Goal: Task Accomplishment & Management: Use online tool/utility

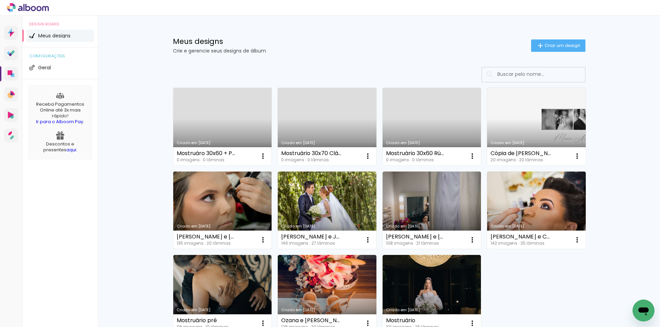
click at [248, 223] on link "Criado em [DATE]" at bounding box center [222, 211] width 99 height 78
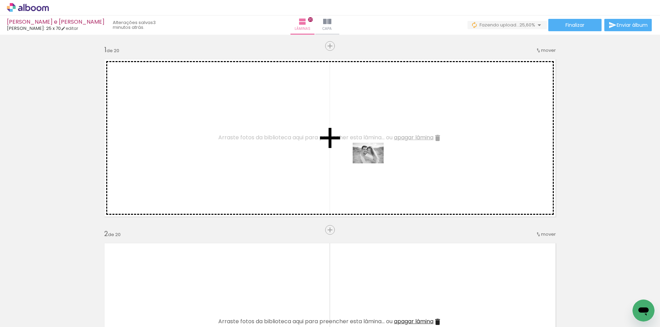
drag, startPoint x: 517, startPoint y: 312, endPoint x: 373, endPoint y: 164, distance: 206.7
click at [373, 164] on quentale-workspace at bounding box center [330, 163] width 660 height 327
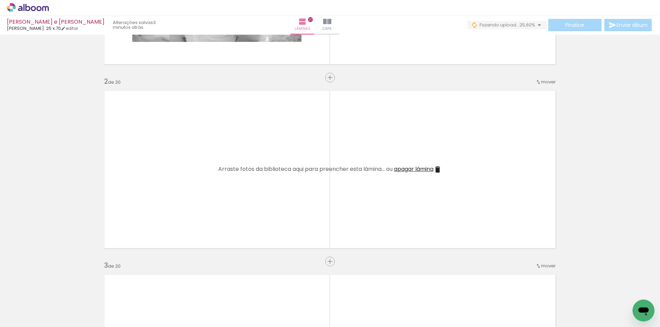
scroll to position [172, 0]
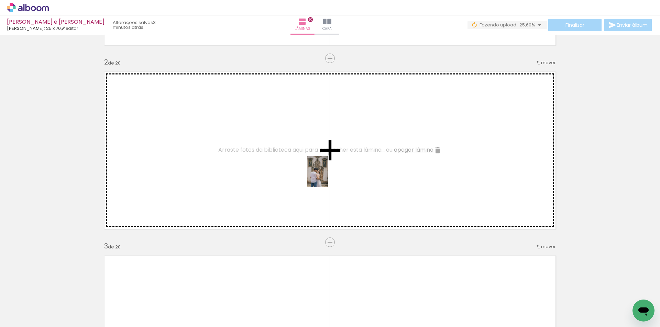
drag, startPoint x: 408, startPoint y: 306, endPoint x: 328, endPoint y: 177, distance: 152.7
click at [328, 177] on quentale-workspace at bounding box center [330, 163] width 660 height 327
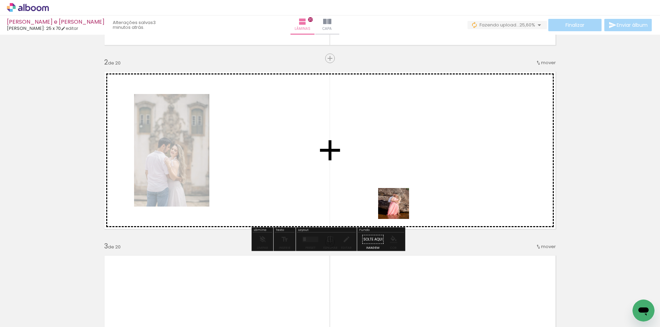
drag, startPoint x: 415, startPoint y: 241, endPoint x: 390, endPoint y: 189, distance: 57.6
click at [390, 189] on quentale-workspace at bounding box center [330, 163] width 660 height 327
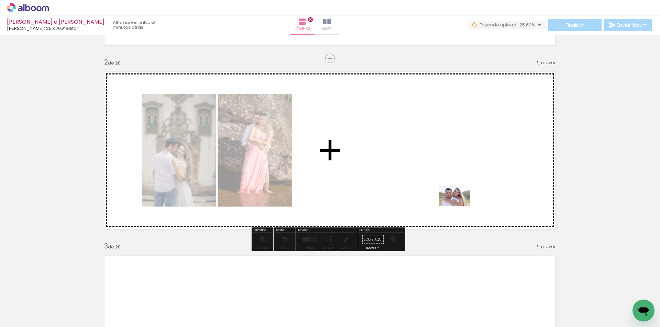
drag, startPoint x: 470, startPoint y: 252, endPoint x: 459, endPoint y: 206, distance: 46.8
click at [459, 206] on quentale-workspace at bounding box center [330, 163] width 660 height 327
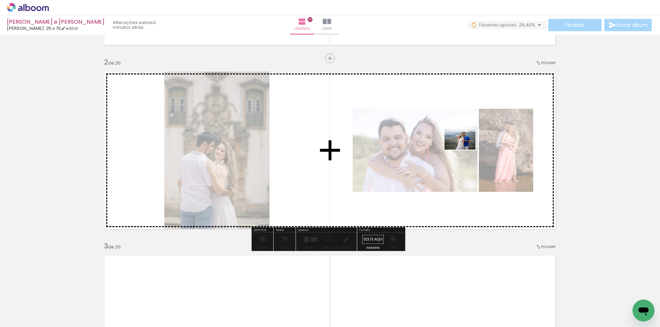
drag, startPoint x: 563, startPoint y: 307, endPoint x: 578, endPoint y: 301, distance: 16.3
click at [464, 150] on quentale-workspace at bounding box center [330, 163] width 660 height 327
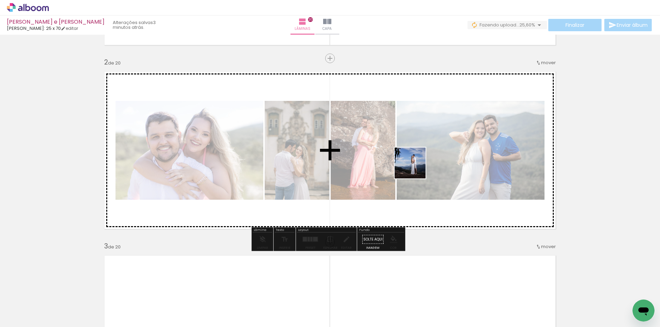
drag, startPoint x: 575, startPoint y: 302, endPoint x: 415, endPoint y: 168, distance: 208.3
click at [415, 168] on quentale-workspace at bounding box center [330, 163] width 660 height 327
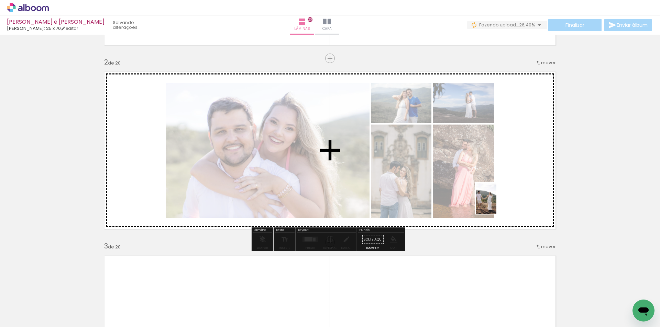
drag, startPoint x: 571, startPoint y: 250, endPoint x: 496, endPoint y: 204, distance: 88.3
click at [496, 204] on quentale-workspace at bounding box center [330, 163] width 660 height 327
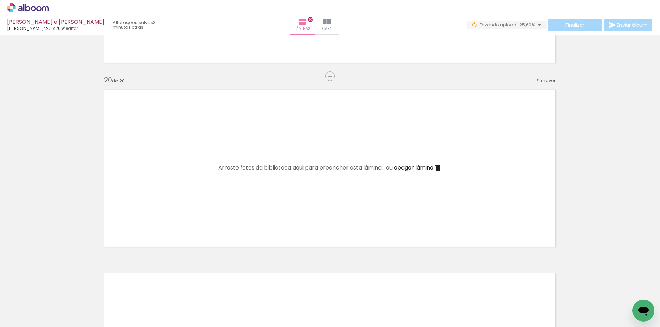
scroll to position [3472, 0]
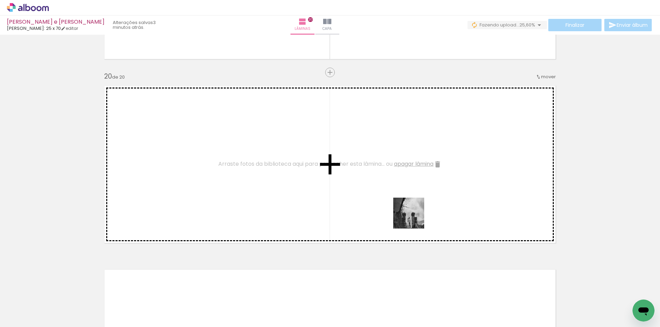
drag, startPoint x: 370, startPoint y: 307, endPoint x: 441, endPoint y: 182, distance: 144.1
click at [441, 182] on quentale-workspace at bounding box center [330, 163] width 660 height 327
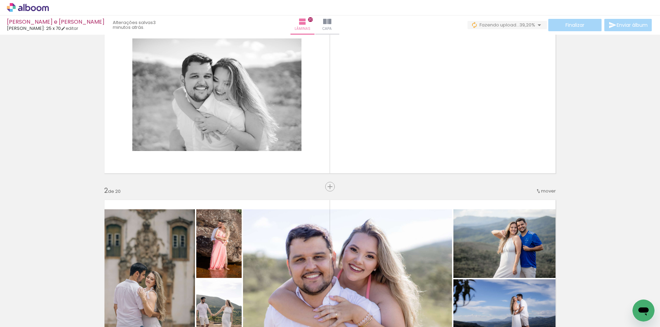
scroll to position [57, 0]
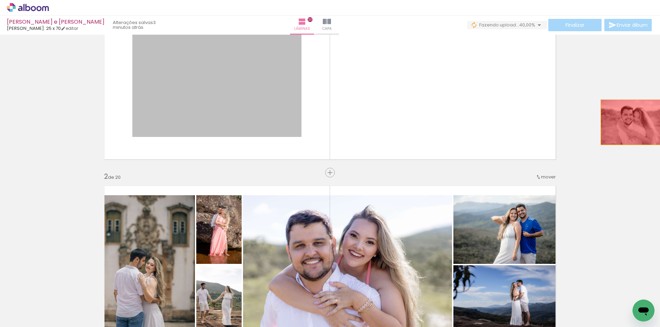
drag, startPoint x: 254, startPoint y: 110, endPoint x: 632, endPoint y: 122, distance: 378.0
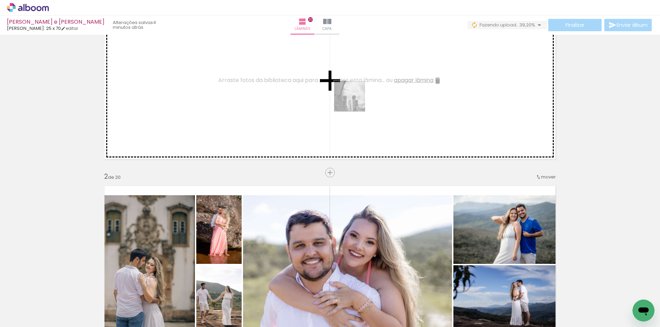
drag, startPoint x: 361, startPoint y: 306, endPoint x: 439, endPoint y: 115, distance: 206.1
click at [354, 100] on quentale-workspace at bounding box center [330, 163] width 660 height 327
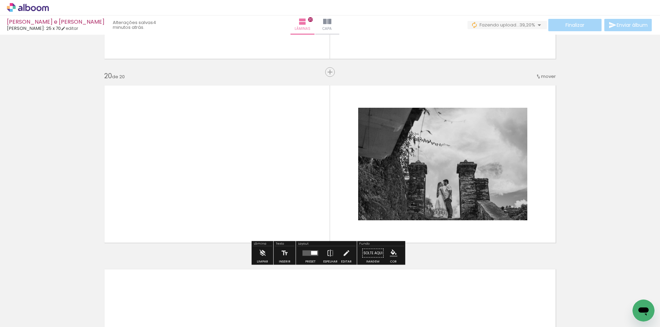
scroll to position [3472, 0]
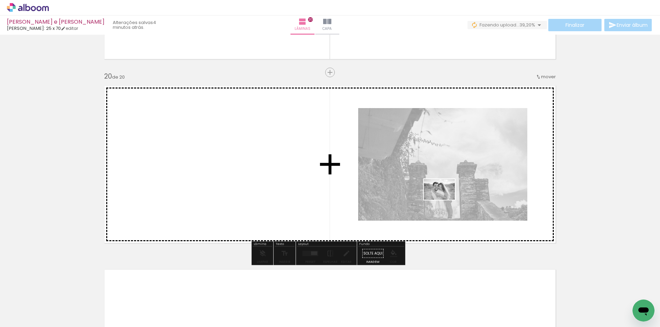
drag, startPoint x: 505, startPoint y: 295, endPoint x: 444, endPoint y: 200, distance: 113.1
click at [444, 200] on quentale-workspace at bounding box center [330, 163] width 660 height 327
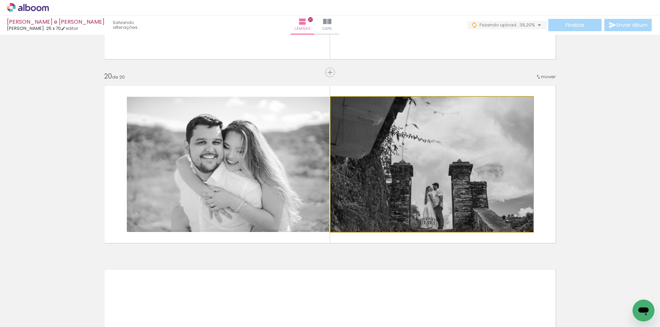
click at [444, 200] on quentale-photo at bounding box center [431, 164] width 202 height 135
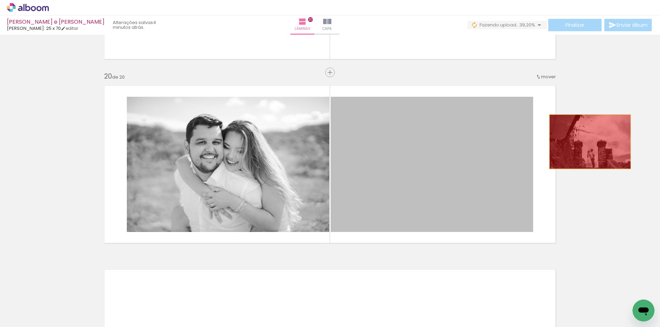
drag, startPoint x: 385, startPoint y: 193, endPoint x: 600, endPoint y: 137, distance: 222.4
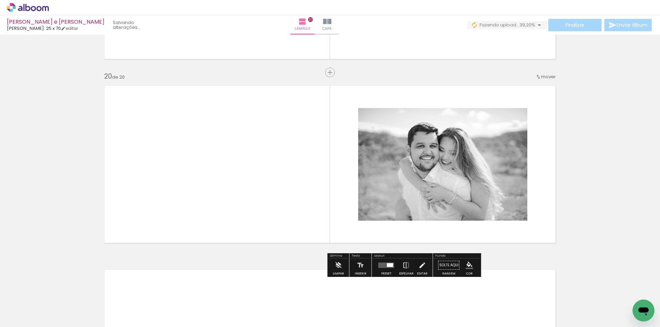
drag, startPoint x: 593, startPoint y: 180, endPoint x: 559, endPoint y: 145, distance: 48.8
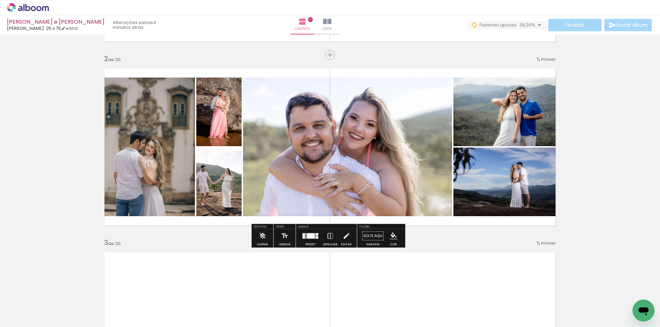
scroll to position [209, 0]
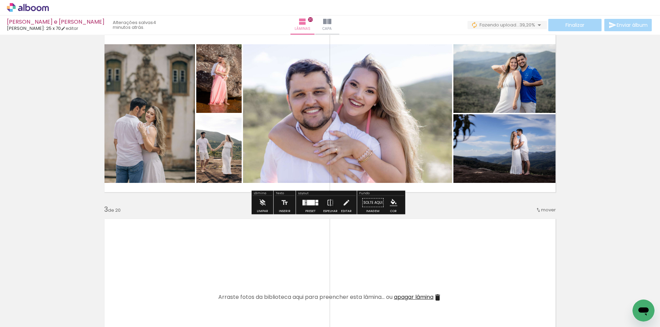
click at [303, 202] on div at bounding box center [303, 202] width 2 height 5
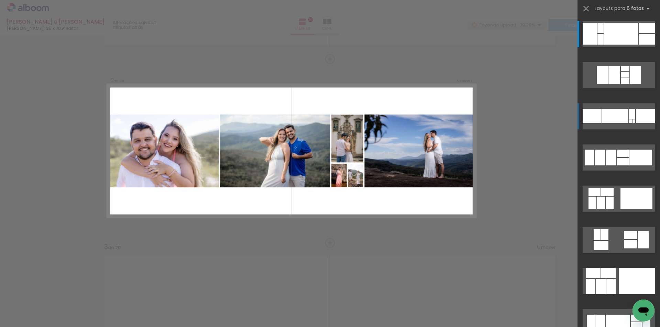
scroll to position [163, 0]
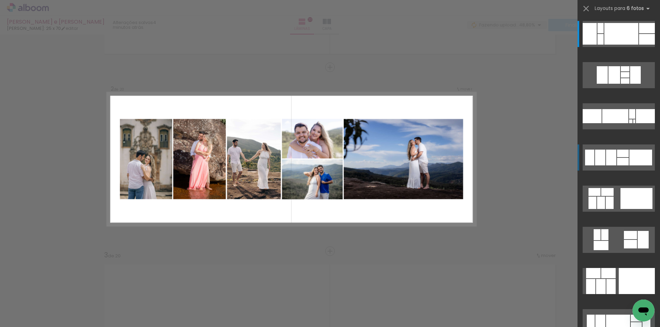
click at [630, 160] on div at bounding box center [640, 158] width 23 height 16
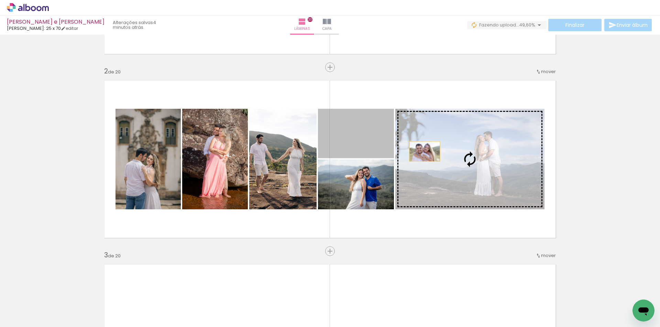
drag, startPoint x: 361, startPoint y: 147, endPoint x: 438, endPoint y: 152, distance: 76.8
click at [0, 0] on slot at bounding box center [0, 0] width 0 height 0
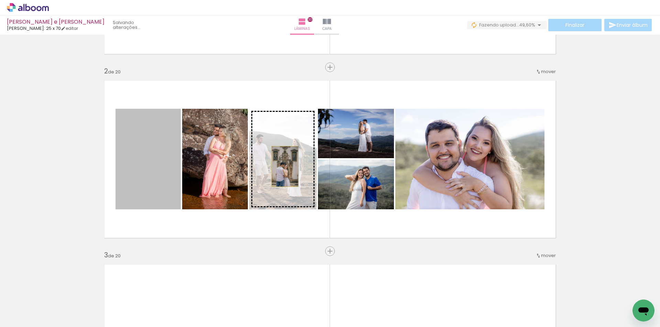
drag, startPoint x: 149, startPoint y: 178, endPoint x: 282, endPoint y: 167, distance: 133.4
click at [0, 0] on slot at bounding box center [0, 0] width 0 height 0
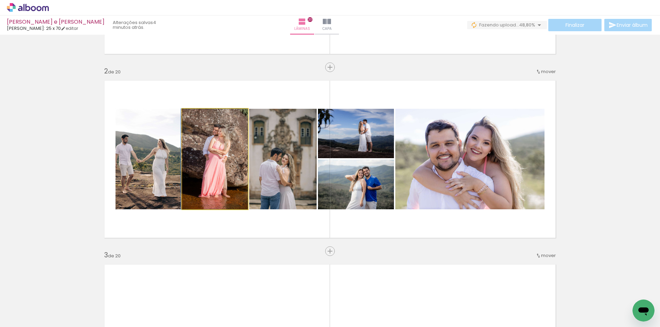
drag, startPoint x: 234, startPoint y: 168, endPoint x: 218, endPoint y: 167, distance: 15.9
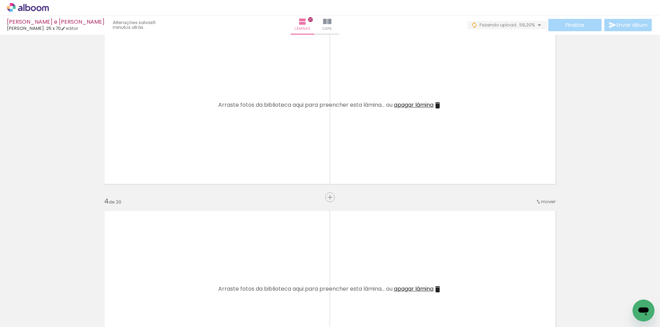
scroll to position [0, 0]
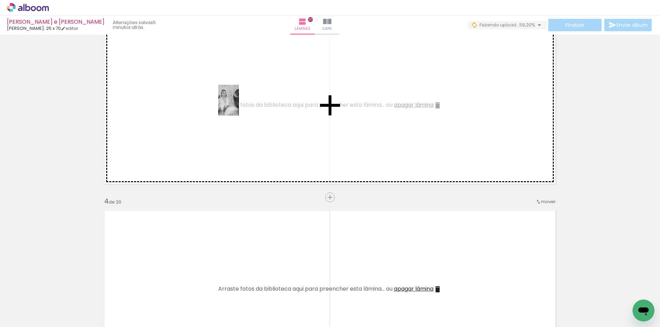
drag, startPoint x: 109, startPoint y: 310, endPoint x: 239, endPoint y: 105, distance: 242.3
click at [239, 105] on quentale-workspace at bounding box center [330, 163] width 660 height 327
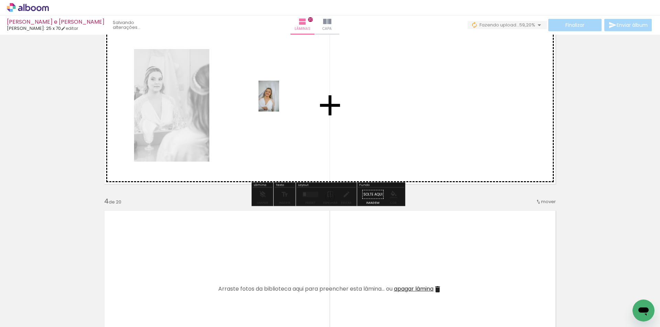
drag, startPoint x: 142, startPoint y: 310, endPoint x: 278, endPoint y: 101, distance: 249.2
click at [278, 101] on quentale-workspace at bounding box center [330, 163] width 660 height 327
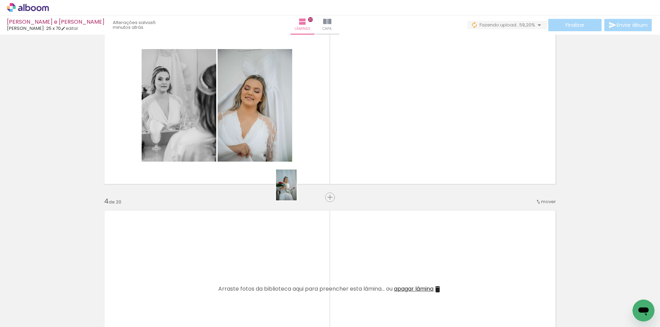
drag, startPoint x: 185, startPoint y: 307, endPoint x: 352, endPoint y: 136, distance: 239.0
click at [347, 141] on quentale-workspace at bounding box center [330, 163] width 660 height 327
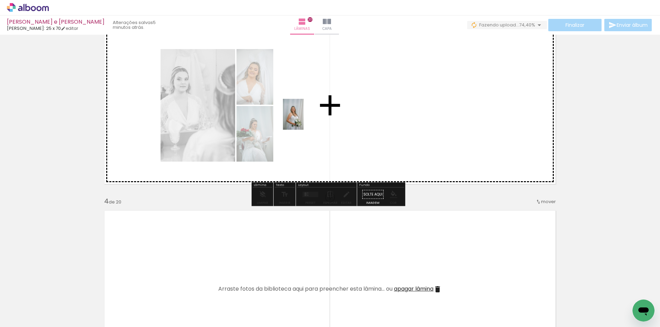
drag, startPoint x: 222, startPoint y: 309, endPoint x: 303, endPoint y: 120, distance: 206.3
click at [303, 120] on quentale-workspace at bounding box center [330, 163] width 660 height 327
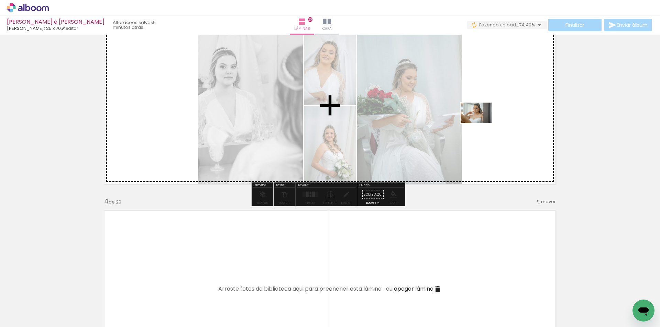
drag, startPoint x: 264, startPoint y: 306, endPoint x: 481, endPoint y: 123, distance: 283.8
click at [481, 123] on quentale-workspace at bounding box center [330, 163] width 660 height 327
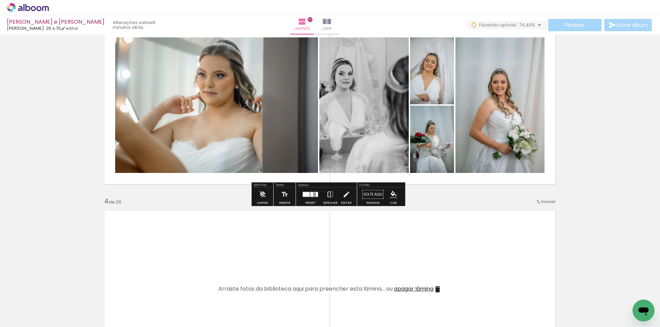
scroll to position [343, 0]
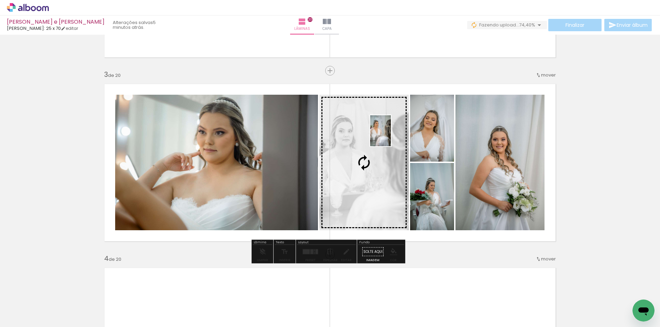
drag, startPoint x: 66, startPoint y: 310, endPoint x: 390, endPoint y: 136, distance: 368.2
click at [390, 136] on quentale-workspace at bounding box center [330, 163] width 660 height 327
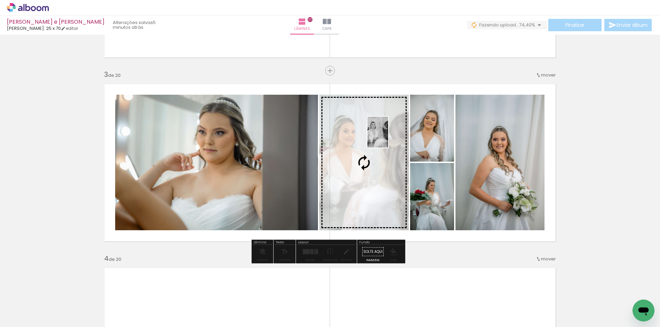
drag, startPoint x: 106, startPoint y: 311, endPoint x: 388, endPoint y: 137, distance: 330.6
click at [388, 137] on quentale-workspace at bounding box center [330, 163] width 660 height 327
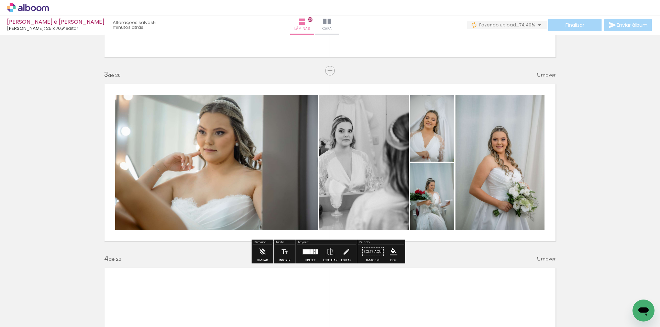
click at [307, 253] on div at bounding box center [306, 252] width 7 height 5
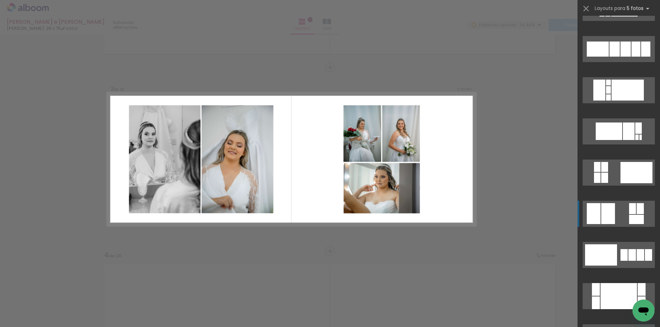
scroll to position [286, 0]
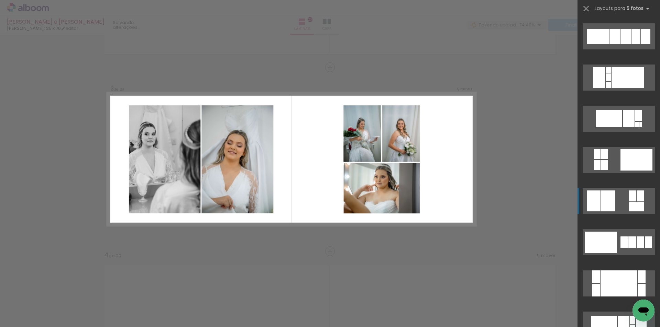
click at [615, 203] on quentale-layouter at bounding box center [618, 201] width 72 height 26
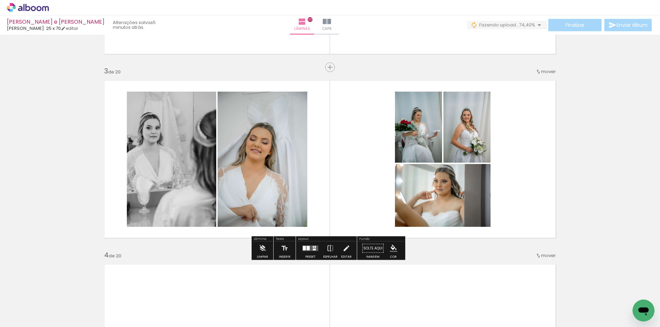
click at [0, 0] on slot "P&B" at bounding box center [0, 0] width 0 height 0
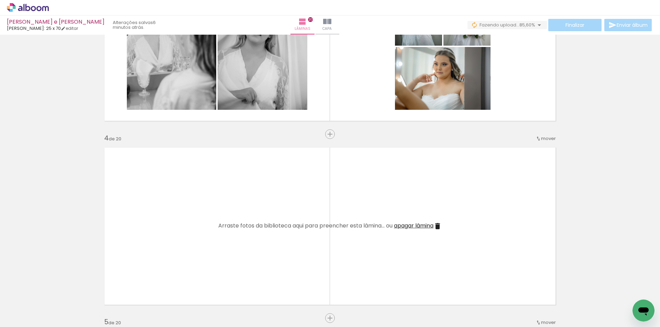
scroll to position [519, 0]
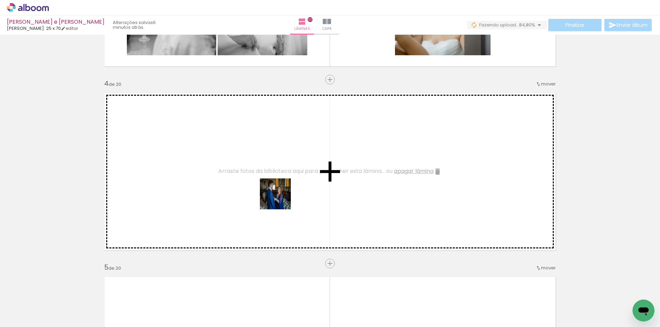
drag, startPoint x: 312, startPoint y: 308, endPoint x: 280, endPoint y: 199, distance: 113.9
click at [280, 199] on quentale-workspace at bounding box center [330, 163] width 660 height 327
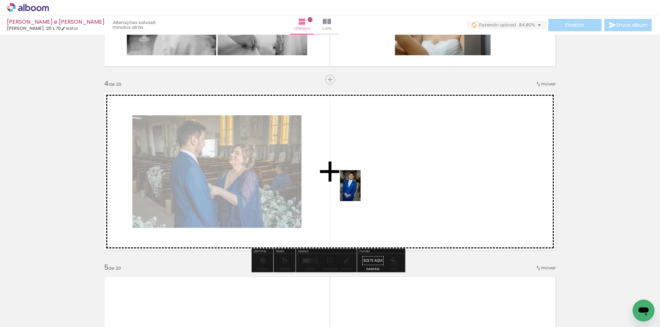
drag, startPoint x: 339, startPoint y: 309, endPoint x: 360, endPoint y: 191, distance: 119.7
click at [360, 191] on quentale-workspace at bounding box center [330, 163] width 660 height 327
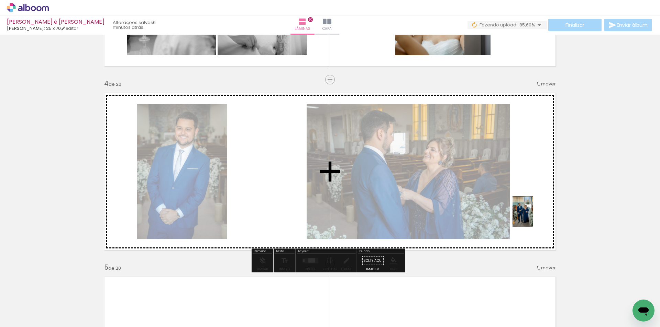
drag, startPoint x: 613, startPoint y: 312, endPoint x: 533, endPoint y: 217, distance: 124.3
click at [533, 217] on quentale-workspace at bounding box center [330, 163] width 660 height 327
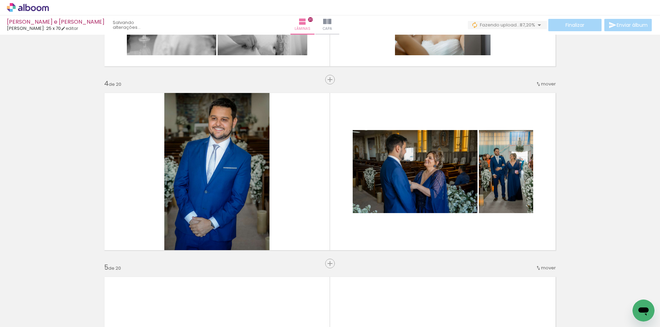
scroll to position [0, 115]
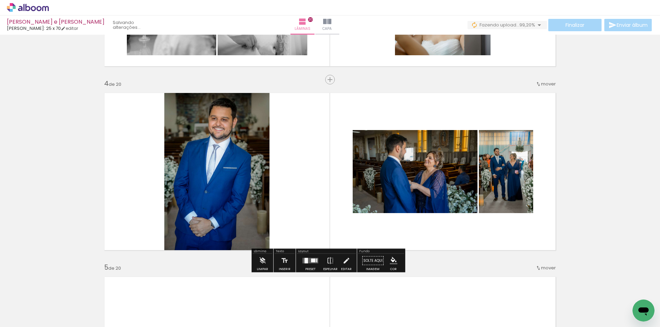
drag, startPoint x: 312, startPoint y: 266, endPoint x: 519, endPoint y: 144, distance: 240.2
click at [312, 266] on div at bounding box center [310, 261] width 19 height 14
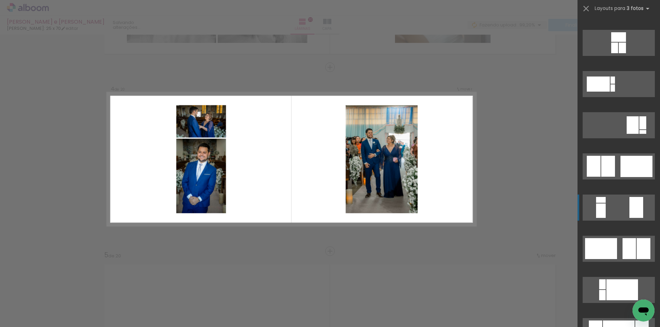
scroll to position [229, 0]
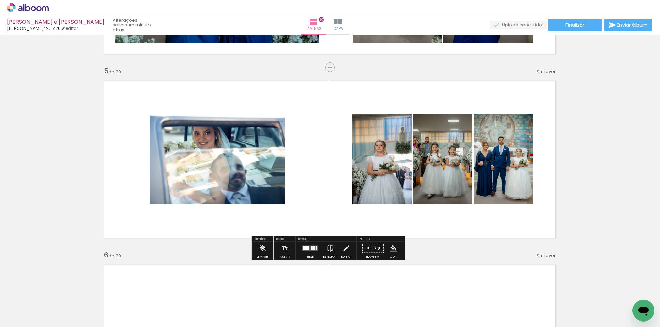
scroll to position [0, 115]
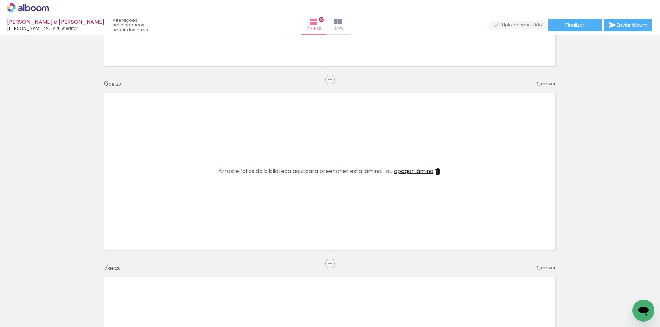
scroll to position [0, 476]
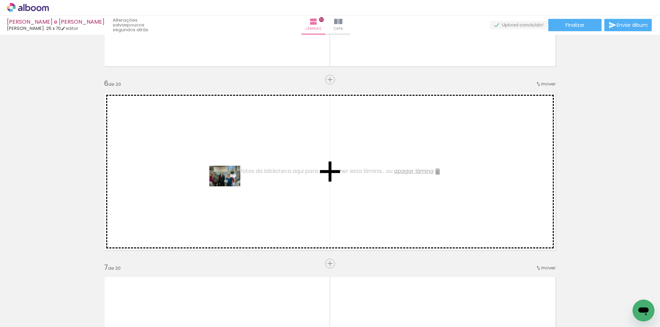
drag, startPoint x: 212, startPoint y: 308, endPoint x: 248, endPoint y: 326, distance: 40.7
click at [230, 184] on quentale-workspace at bounding box center [330, 163] width 660 height 327
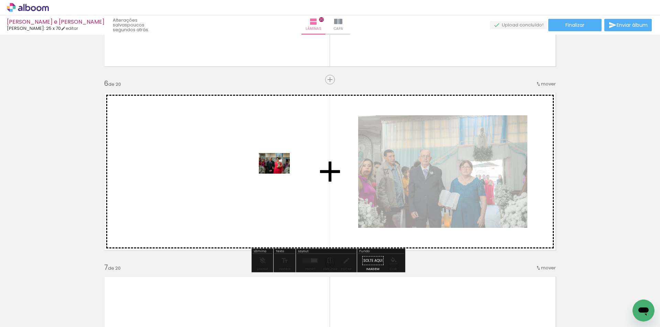
drag, startPoint x: 256, startPoint y: 265, endPoint x: 279, endPoint y: 174, distance: 94.0
click at [279, 174] on quentale-workspace at bounding box center [330, 163] width 660 height 327
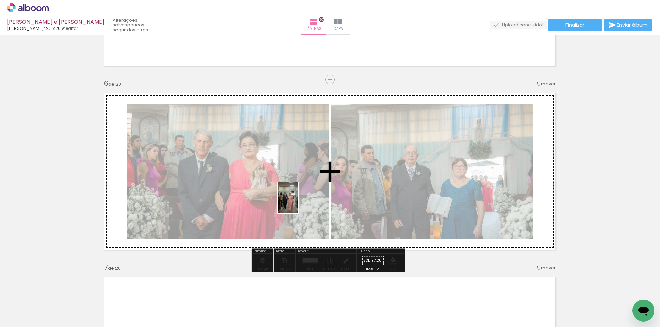
drag, startPoint x: 286, startPoint y: 306, endPoint x: 298, endPoint y: 203, distance: 103.7
click at [298, 203] on quentale-workspace at bounding box center [330, 163] width 660 height 327
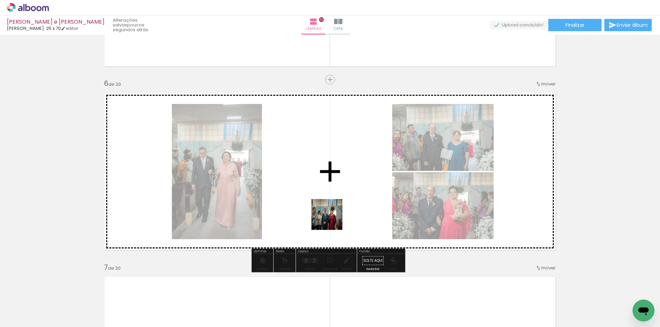
drag, startPoint x: 332, startPoint y: 312, endPoint x: 334, endPoint y: 185, distance: 126.8
click at [334, 185] on quentale-workspace at bounding box center [330, 163] width 660 height 327
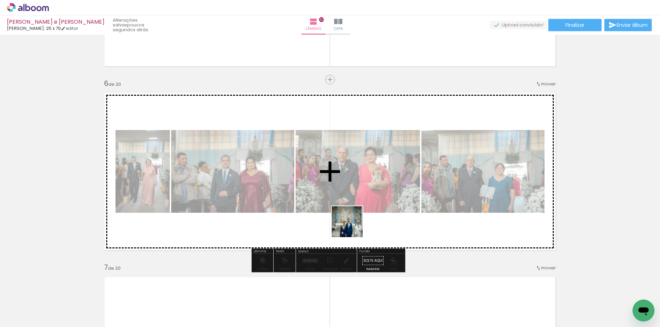
drag, startPoint x: 369, startPoint y: 307, endPoint x: 352, endPoint y: 227, distance: 82.1
click at [352, 227] on quentale-workspace at bounding box center [330, 163] width 660 height 327
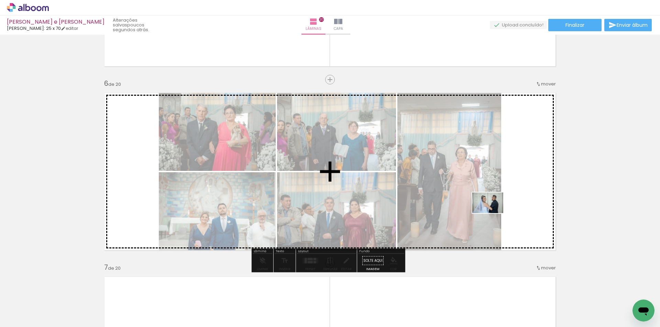
drag, startPoint x: 405, startPoint y: 311, endPoint x: 493, endPoint y: 213, distance: 130.9
click at [493, 213] on quentale-workspace at bounding box center [330, 163] width 660 height 327
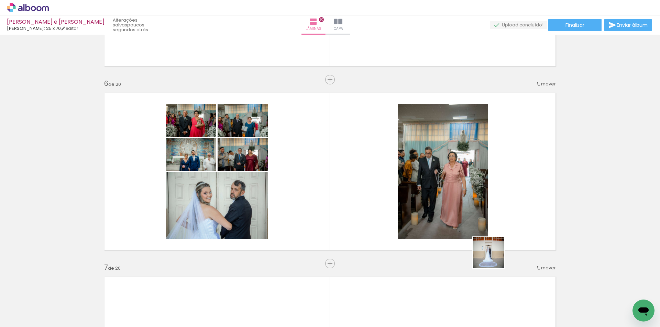
drag, startPoint x: 493, startPoint y: 258, endPoint x: 515, endPoint y: 199, distance: 62.6
click at [515, 199] on quentale-workspace at bounding box center [330, 163] width 660 height 327
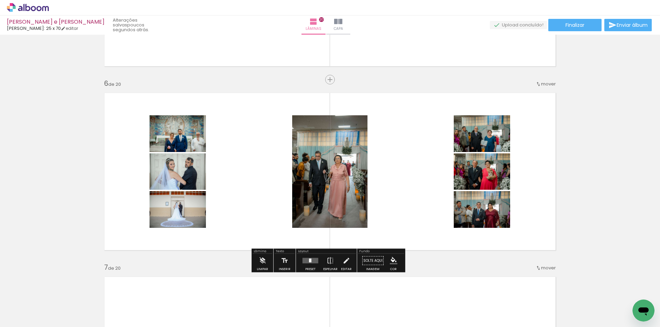
drag, startPoint x: 313, startPoint y: 262, endPoint x: 312, endPoint y: 258, distance: 5.0
click at [313, 262] on quentale-layouter at bounding box center [310, 260] width 16 height 5
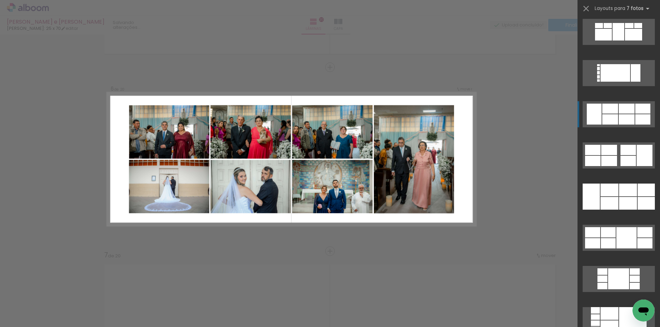
scroll to position [687, 0]
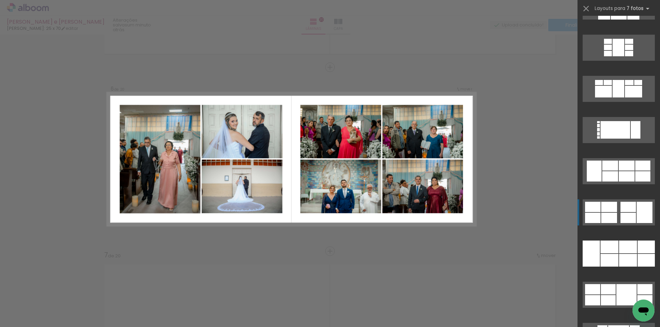
click at [626, 212] on quentale-layouter at bounding box center [618, 213] width 72 height 26
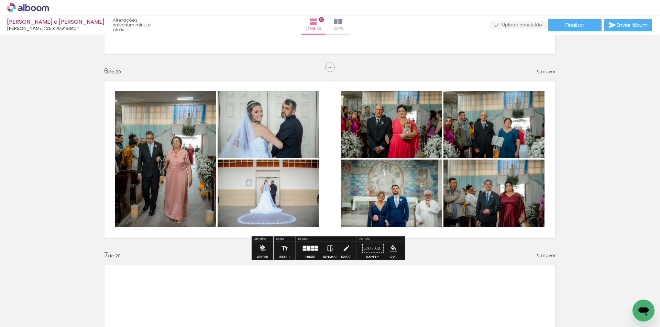
click at [329, 251] on iron-icon at bounding box center [330, 249] width 8 height 14
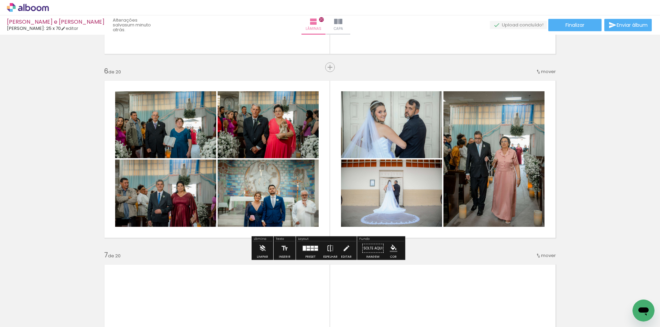
click at [326, 251] on iron-icon at bounding box center [330, 249] width 8 height 14
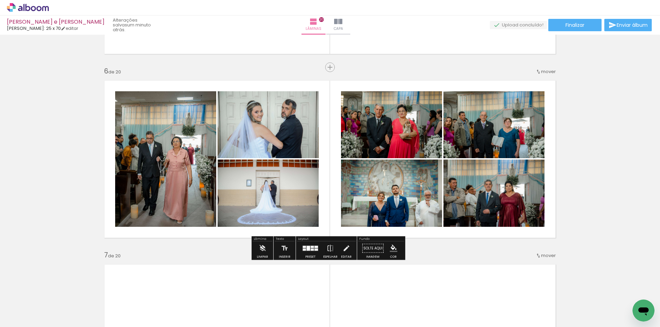
click at [303, 250] on div at bounding box center [304, 250] width 3 height 2
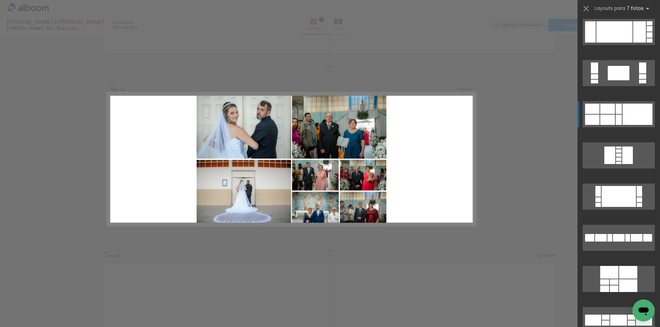
scroll to position [1724, 0]
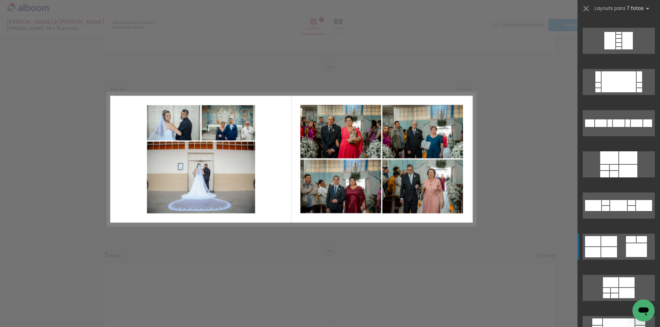
click at [604, 247] on quentale-layouter at bounding box center [618, 247] width 72 height 26
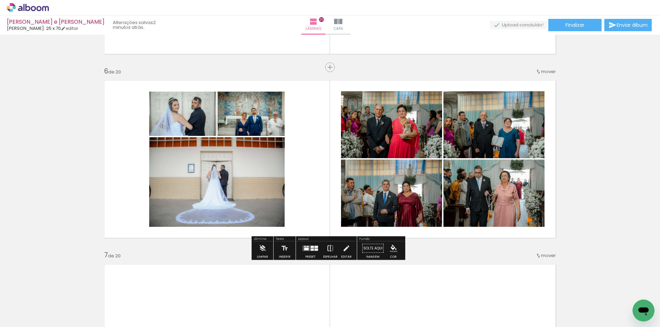
click at [326, 252] on iron-icon at bounding box center [330, 249] width 8 height 14
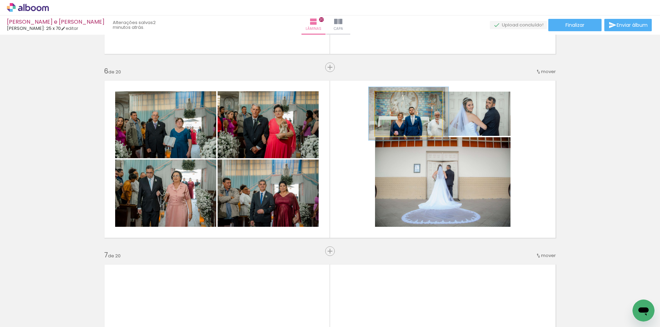
drag, startPoint x: 390, startPoint y: 100, endPoint x: 403, endPoint y: 112, distance: 17.5
click at [395, 100] on div at bounding box center [395, 99] width 6 height 6
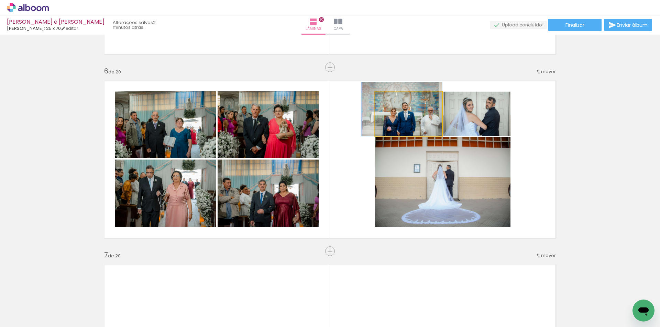
drag, startPoint x: 411, startPoint y: 120, endPoint x: 398, endPoint y: 108, distance: 17.0
type paper-slider "130"
click at [397, 101] on div at bounding box center [398, 98] width 11 height 11
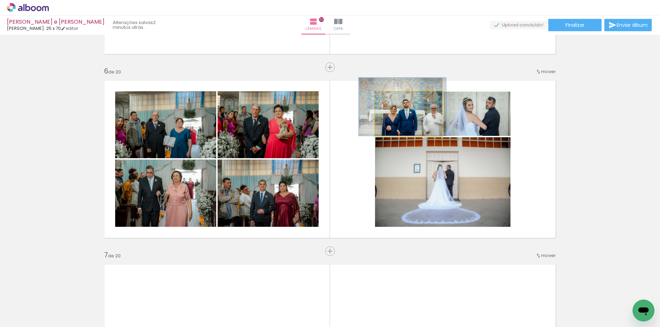
drag, startPoint x: 404, startPoint y: 121, endPoint x: 405, endPoint y: 95, distance: 25.8
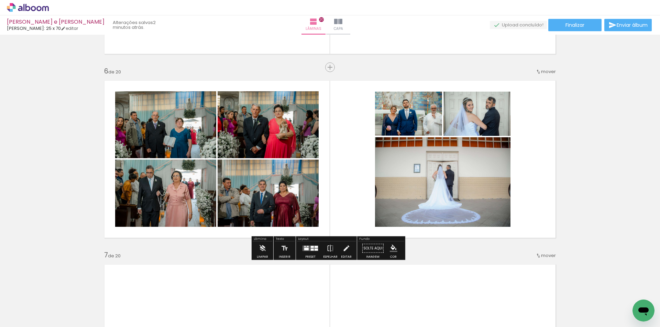
click at [557, 136] on quentale-layouter at bounding box center [330, 159] width 460 height 167
click at [0, 0] on slot "P&B" at bounding box center [0, 0] width 0 height 0
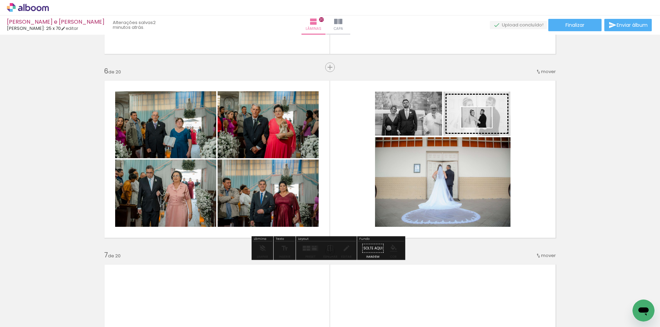
drag, startPoint x: 449, startPoint y: 305, endPoint x: 481, endPoint y: 128, distance: 180.5
click at [481, 128] on quentale-workspace at bounding box center [330, 163] width 660 height 327
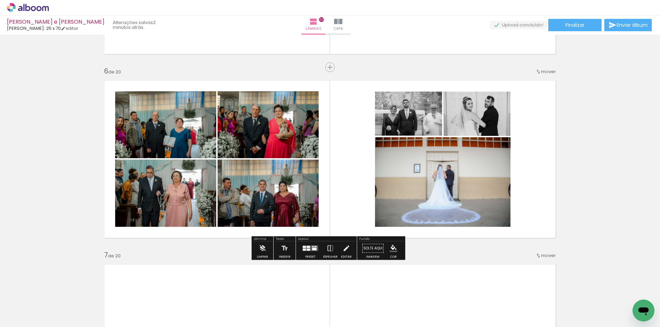
click at [0, 0] on slot "P&B" at bounding box center [0, 0] width 0 height 0
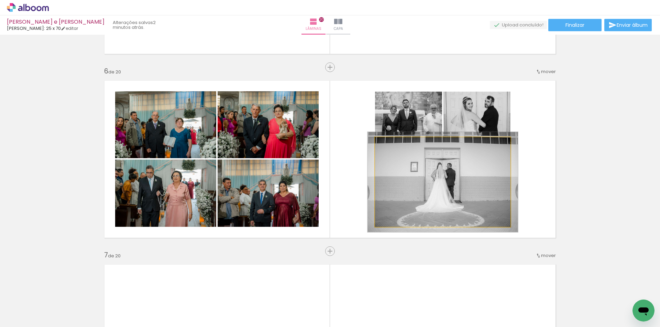
click at [392, 146] on div at bounding box center [394, 145] width 6 height 6
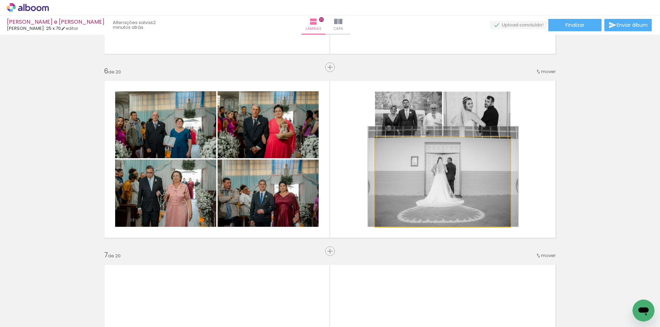
drag, startPoint x: 424, startPoint y: 185, endPoint x: 425, endPoint y: 174, distance: 11.3
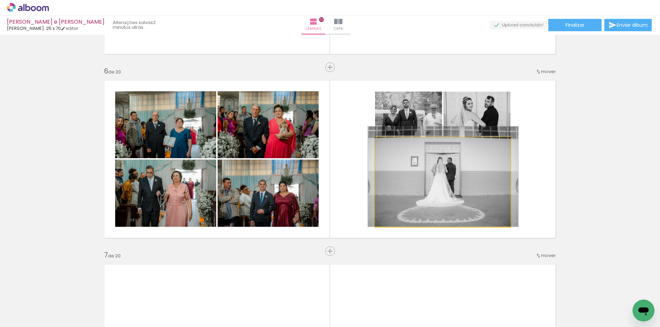
click at [452, 191] on quentale-photo at bounding box center [442, 182] width 135 height 90
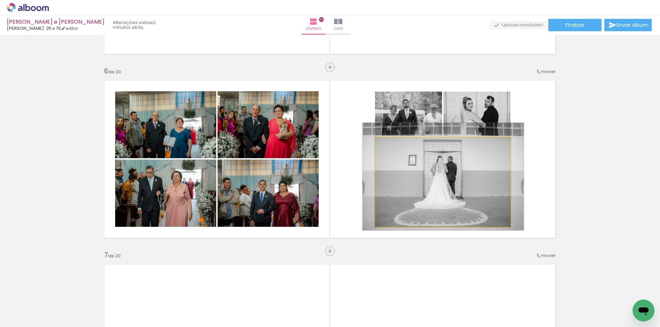
click at [396, 145] on div at bounding box center [396, 144] width 11 height 11
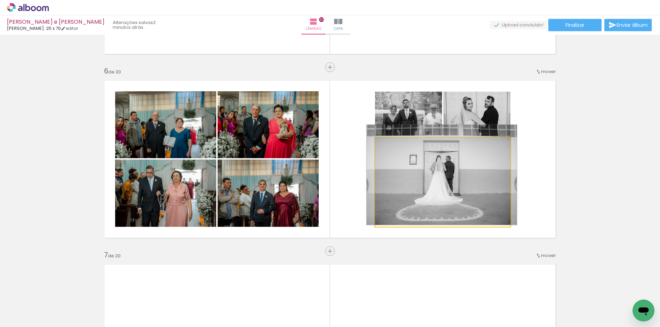
click at [390, 146] on div at bounding box center [393, 144] width 11 height 11
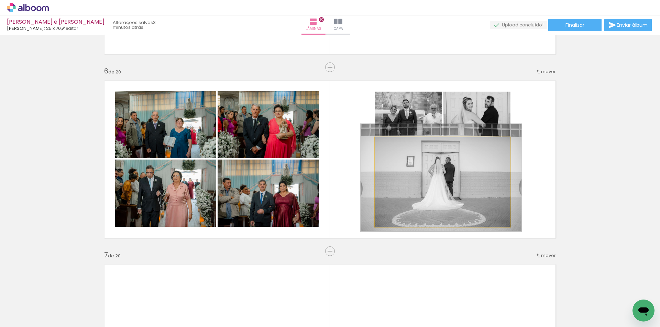
type paper-slider "119"
click at [394, 145] on div at bounding box center [396, 145] width 6 height 6
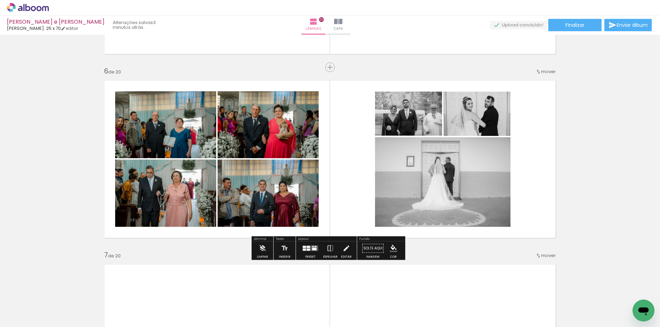
click at [552, 191] on quentale-layouter at bounding box center [330, 159] width 460 height 167
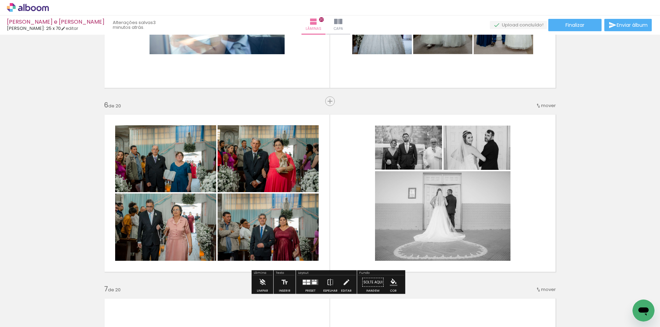
scroll to position [899, 0]
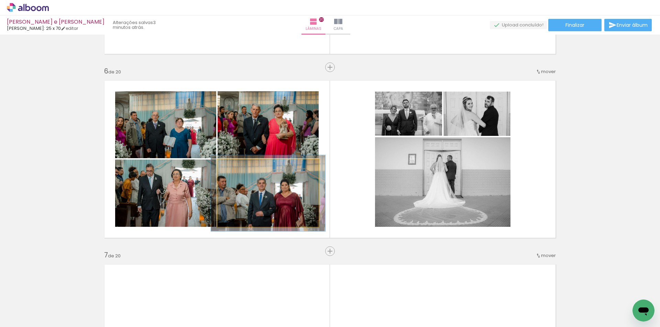
click at [234, 167] on div at bounding box center [237, 167] width 6 height 6
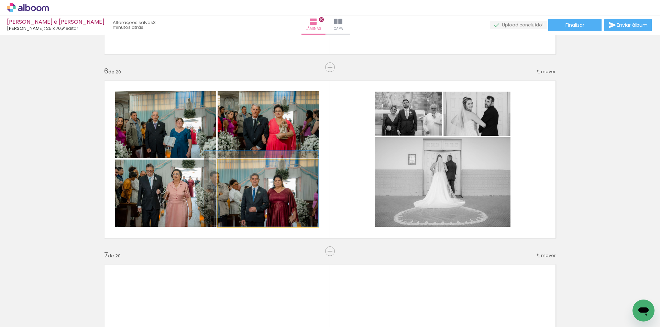
drag, startPoint x: 263, startPoint y: 195, endPoint x: 257, endPoint y: 183, distance: 13.5
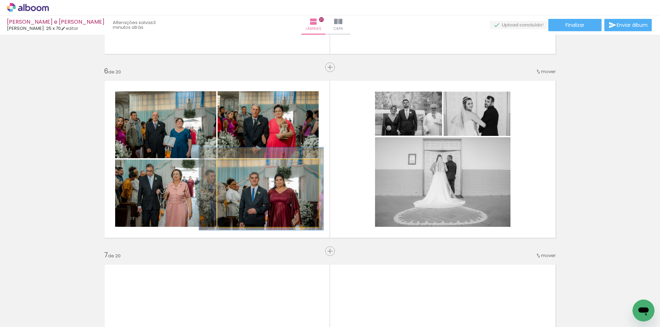
type paper-slider "123"
click at [238, 167] on div at bounding box center [240, 167] width 6 height 6
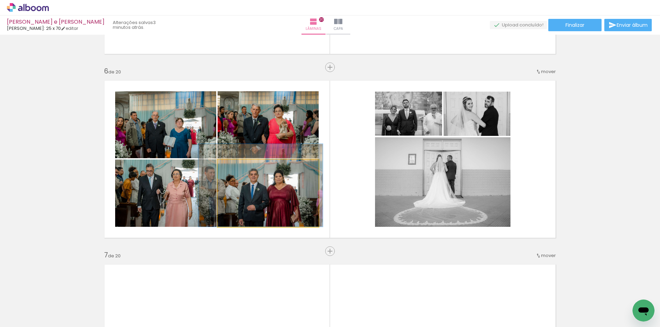
drag, startPoint x: 262, startPoint y: 198, endPoint x: 261, endPoint y: 193, distance: 5.5
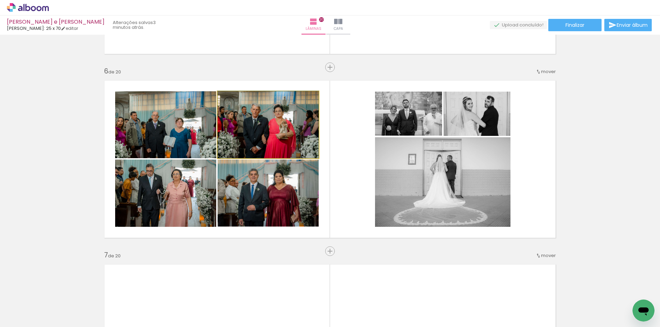
click at [261, 127] on quentale-photo at bounding box center [267, 124] width 101 height 67
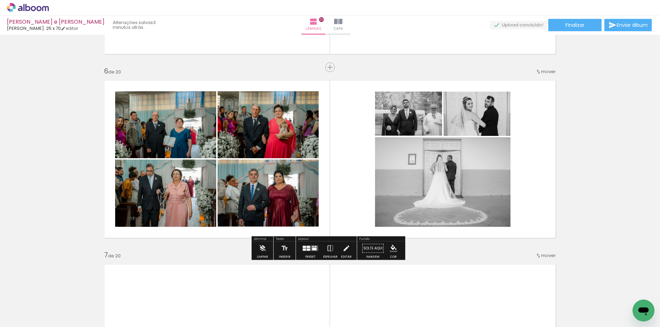
click at [175, 134] on quentale-photo at bounding box center [165, 124] width 101 height 67
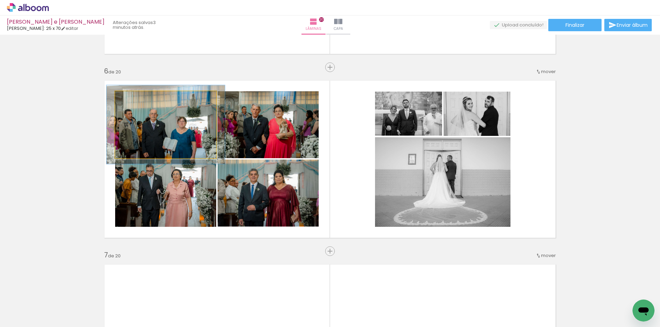
drag, startPoint x: 131, startPoint y: 103, endPoint x: 166, endPoint y: 129, distance: 44.4
click at [134, 102] on div at bounding box center [135, 98] width 11 height 11
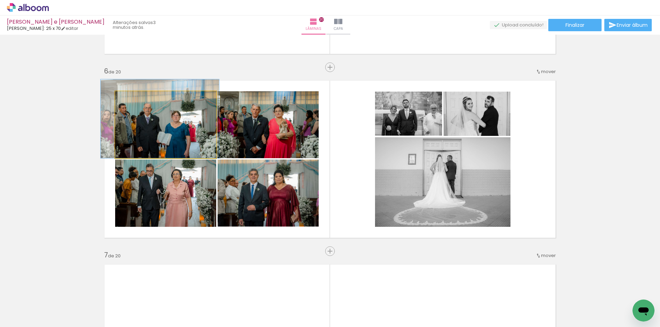
drag, startPoint x: 184, startPoint y: 144, endPoint x: 179, endPoint y: 128, distance: 16.5
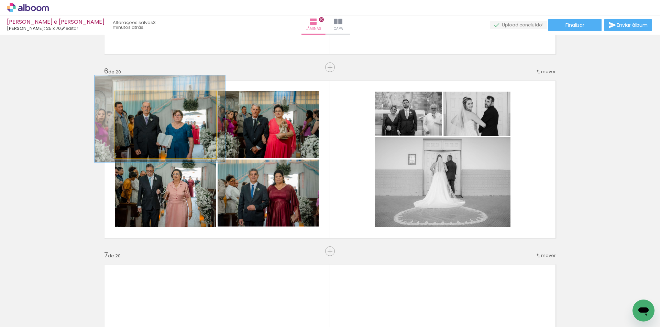
type paper-slider "129"
click at [140, 98] on div at bounding box center [139, 98] width 11 height 11
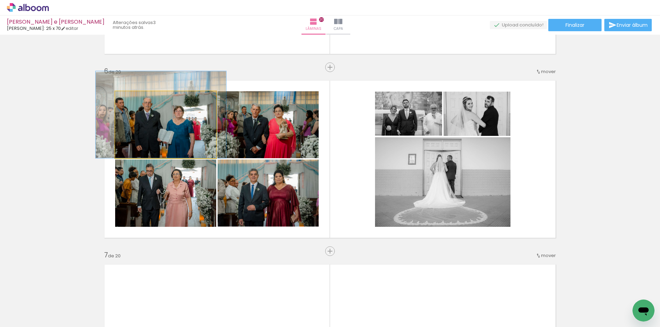
drag, startPoint x: 166, startPoint y: 123, endPoint x: 167, endPoint y: 116, distance: 6.6
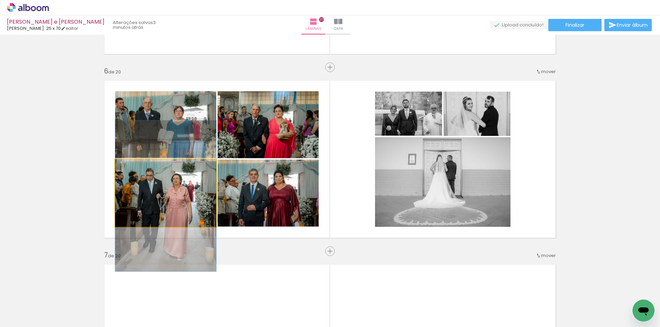
drag, startPoint x: 164, startPoint y: 202, endPoint x: 163, endPoint y: 207, distance: 4.7
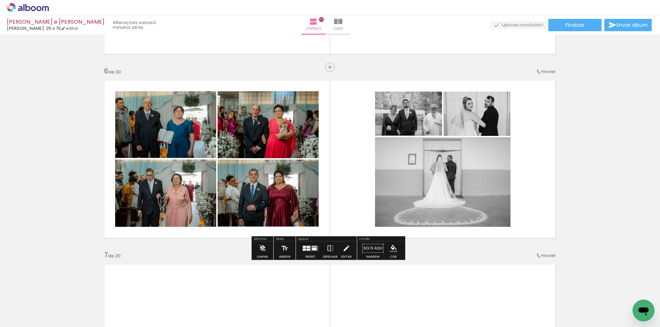
click at [0, 0] on slot "P&B" at bounding box center [0, 0] width 0 height 0
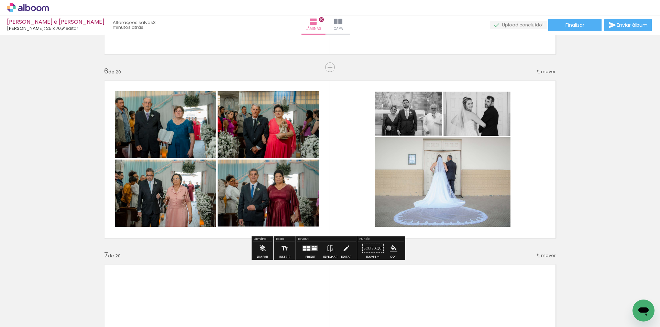
click at [0, 0] on slot "P&B" at bounding box center [0, 0] width 0 height 0
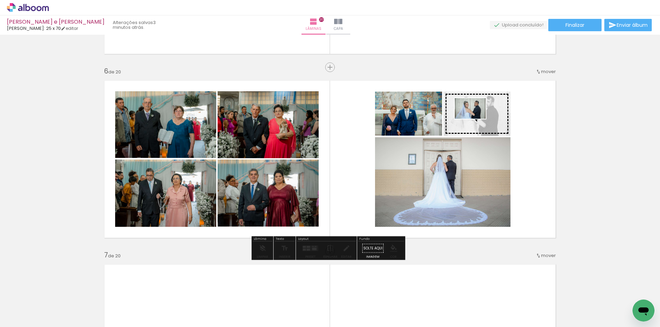
drag, startPoint x: 419, startPoint y: 295, endPoint x: 475, endPoint y: 119, distance: 184.9
click at [475, 119] on quentale-workspace at bounding box center [330, 163] width 660 height 327
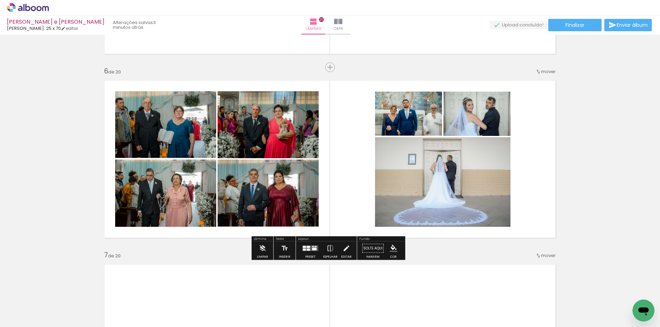
click at [543, 128] on quentale-layouter at bounding box center [330, 159] width 460 height 167
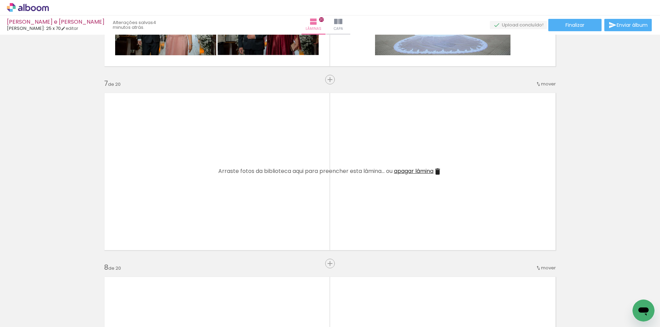
scroll to position [1014, 0]
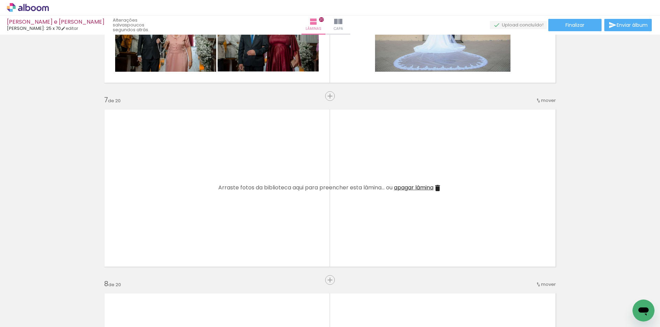
scroll to position [1071, 0]
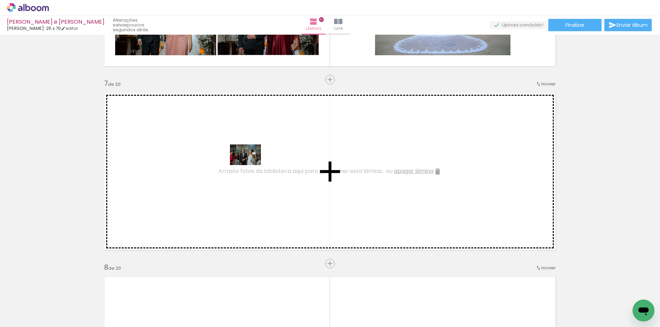
drag, startPoint x: 261, startPoint y: 309, endPoint x: 250, endPoint y: 165, distance: 144.7
click at [250, 165] on quentale-workspace at bounding box center [330, 163] width 660 height 327
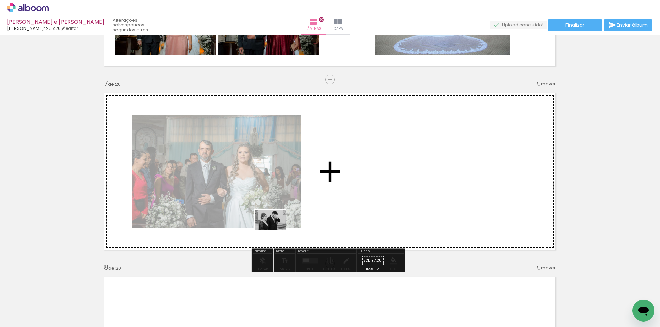
drag, startPoint x: 303, startPoint y: 310, endPoint x: 275, endPoint y: 230, distance: 84.5
click at [275, 230] on quentale-workspace at bounding box center [330, 163] width 660 height 327
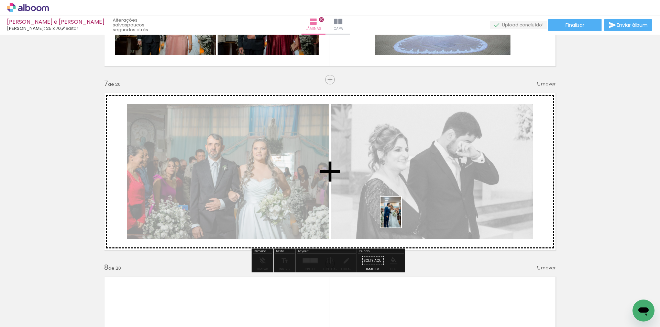
drag, startPoint x: 344, startPoint y: 312, endPoint x: 401, endPoint y: 217, distance: 110.5
click at [401, 217] on quentale-workspace at bounding box center [330, 163] width 660 height 327
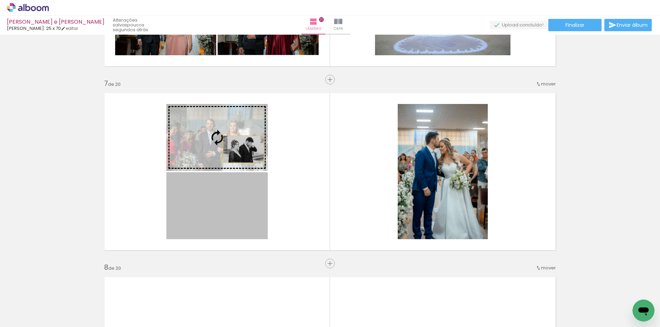
drag, startPoint x: 235, startPoint y: 219, endPoint x: 241, endPoint y: 149, distance: 70.3
click at [0, 0] on slot at bounding box center [0, 0] width 0 height 0
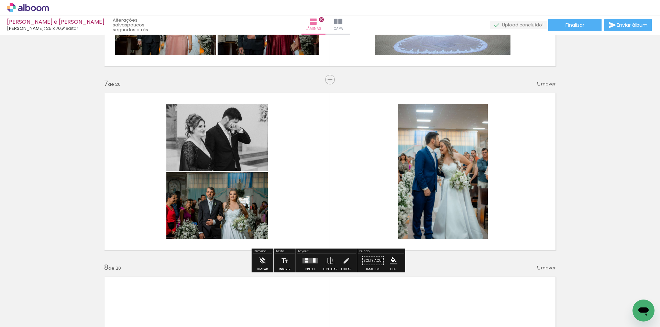
click at [0, 0] on slot "P&B" at bounding box center [0, 0] width 0 height 0
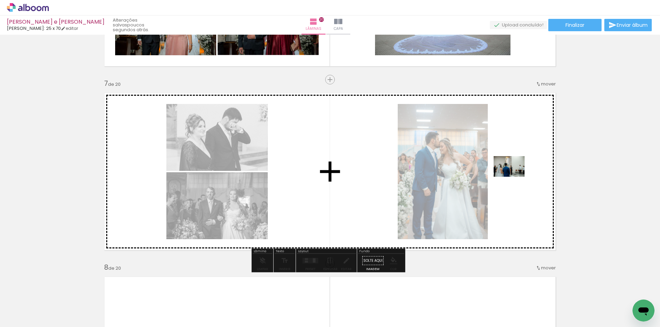
drag, startPoint x: 420, startPoint y: 310, endPoint x: 514, endPoint y: 177, distance: 162.7
click at [514, 177] on quentale-workspace at bounding box center [330, 163] width 660 height 327
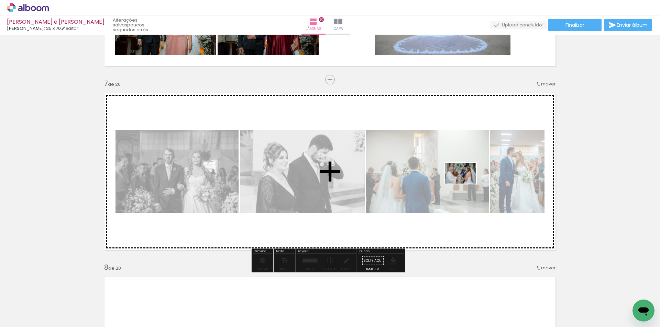
drag, startPoint x: 430, startPoint y: 224, endPoint x: 465, endPoint y: 184, distance: 53.3
click at [465, 184] on quentale-workspace at bounding box center [330, 163] width 660 height 327
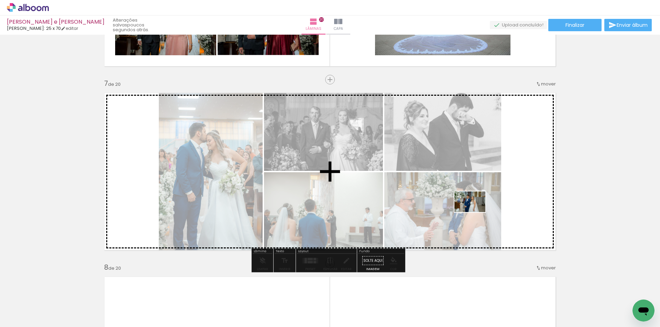
drag, startPoint x: 455, startPoint y: 309, endPoint x: 494, endPoint y: 252, distance: 68.9
click at [475, 212] on quentale-workspace at bounding box center [330, 163] width 660 height 327
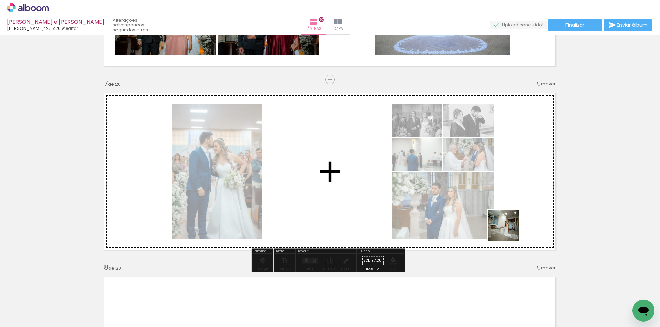
drag, startPoint x: 493, startPoint y: 295, endPoint x: 511, endPoint y: 217, distance: 79.4
click at [511, 217] on quentale-workspace at bounding box center [330, 163] width 660 height 327
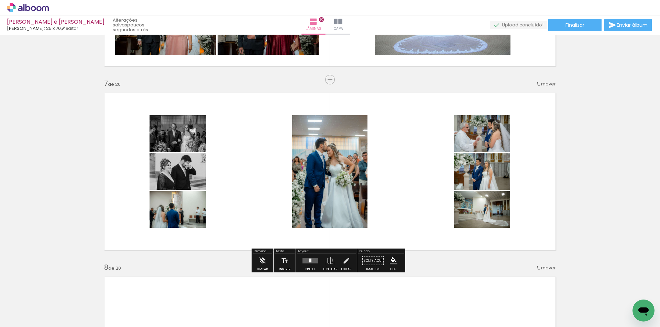
click at [306, 259] on quentale-layouter at bounding box center [310, 260] width 16 height 5
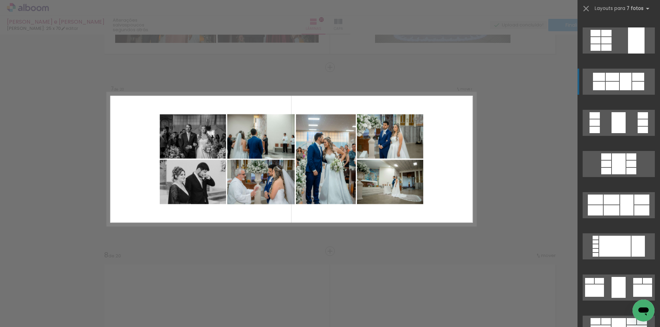
scroll to position [172, 0]
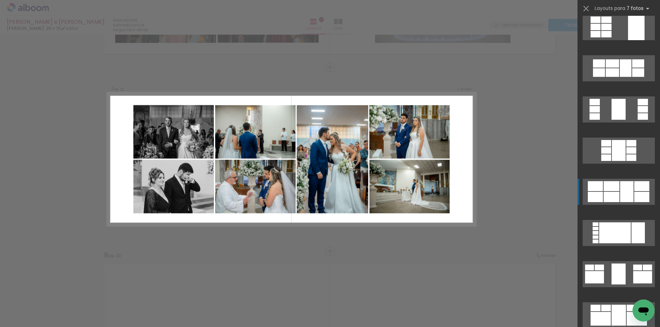
click at [612, 190] on div at bounding box center [611, 186] width 16 height 10
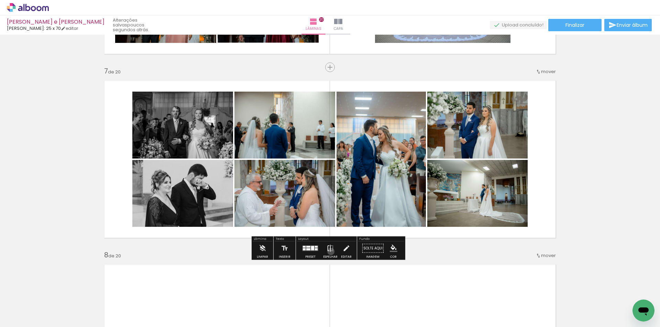
click at [329, 252] on iron-icon at bounding box center [330, 249] width 8 height 14
